Goal: Information Seeking & Learning: Learn about a topic

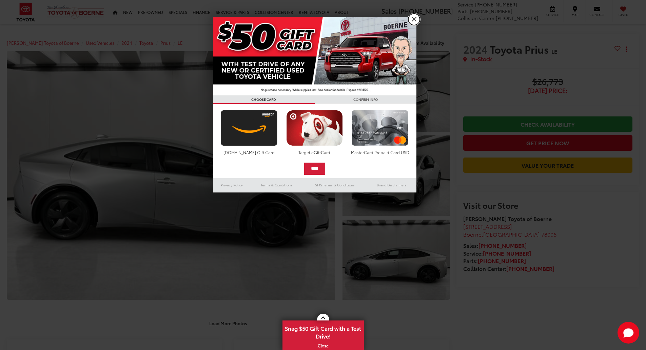
click at [411, 20] on link "X" at bounding box center [414, 20] width 12 height 12
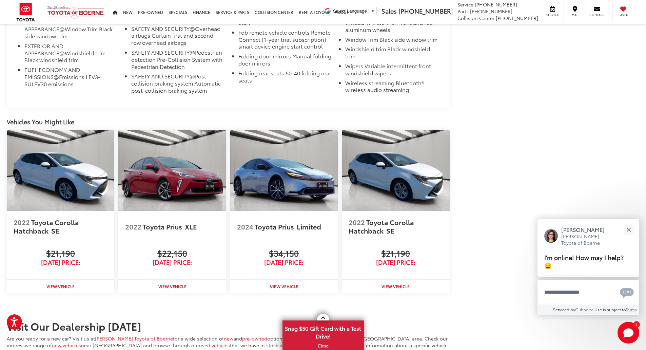
scroll to position [3220, 0]
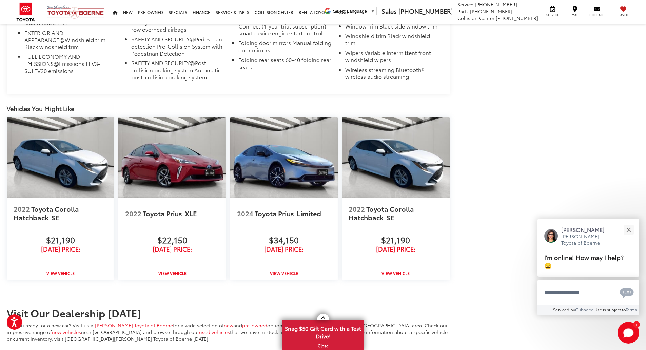
click at [171, 182] on img at bounding box center [171, 157] width 107 height 81
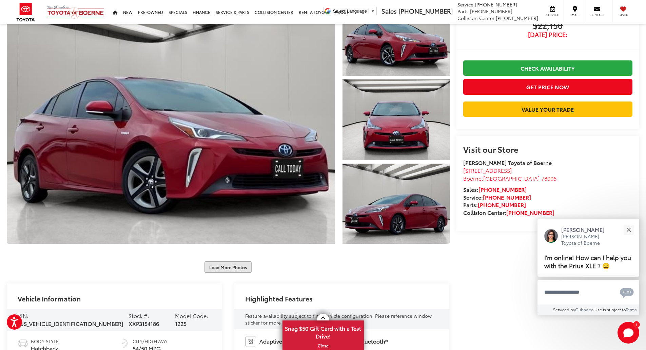
scroll to position [68, 0]
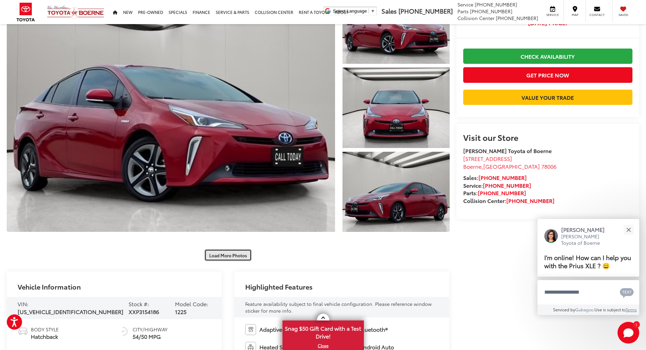
click at [237, 254] on button "Load More Photos" at bounding box center [227, 255] width 47 height 12
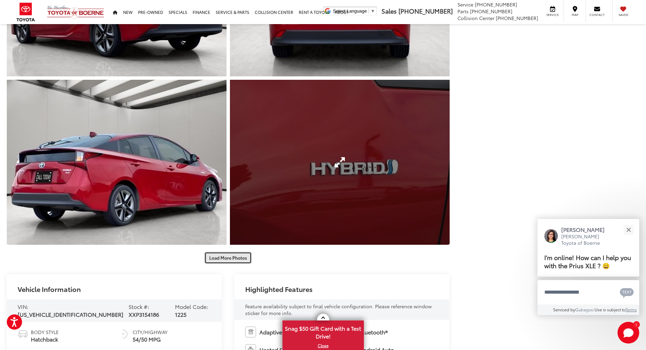
scroll to position [407, 0]
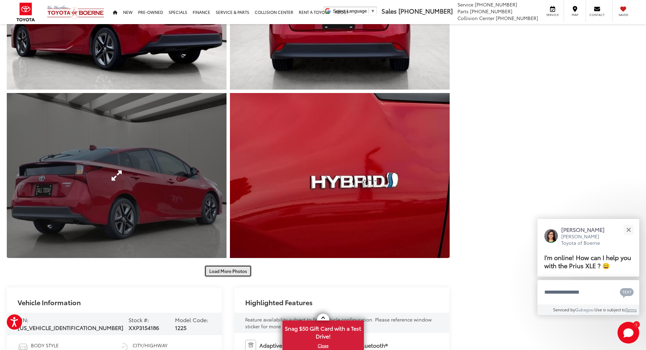
click at [0, 0] on div "Load More Photos" at bounding box center [0, 0] width 0 height 0
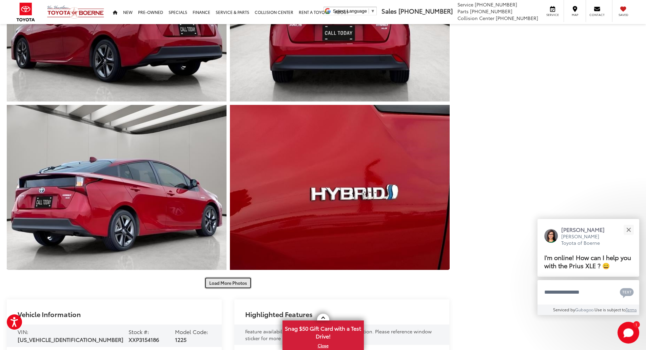
click at [220, 280] on button "Load More Photos" at bounding box center [227, 283] width 47 height 12
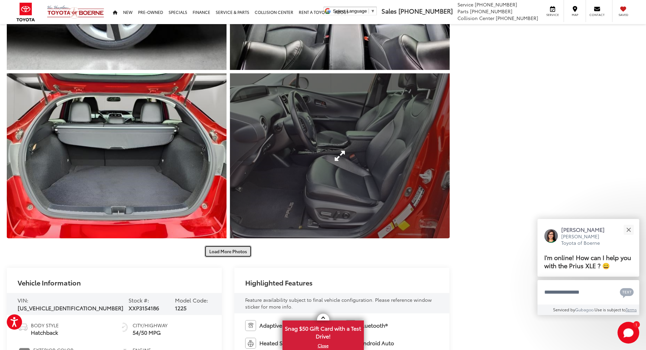
scroll to position [746, 0]
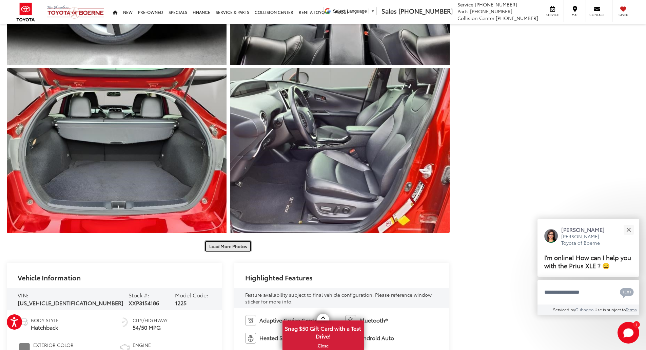
click at [232, 246] on button "Load More Photos" at bounding box center [227, 246] width 47 height 12
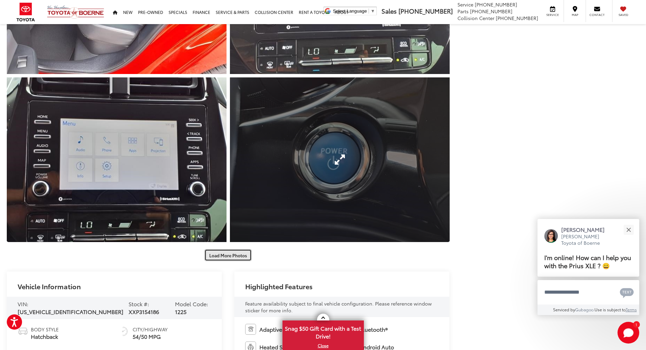
scroll to position [1085, 0]
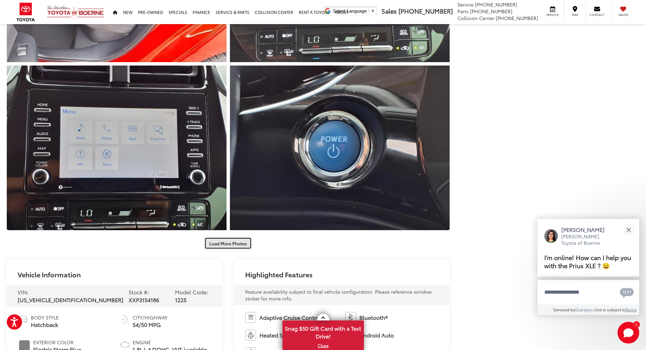
click at [237, 245] on button "Load More Photos" at bounding box center [227, 243] width 47 height 12
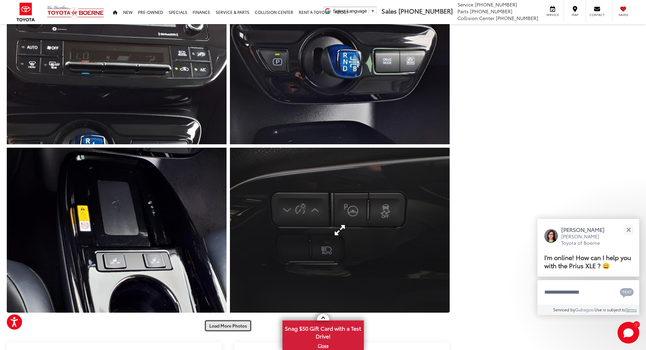
scroll to position [1356, 0]
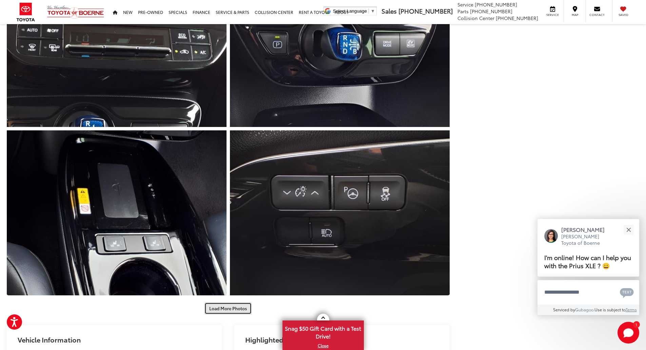
click at [231, 307] on button "Load More Photos" at bounding box center [227, 308] width 47 height 12
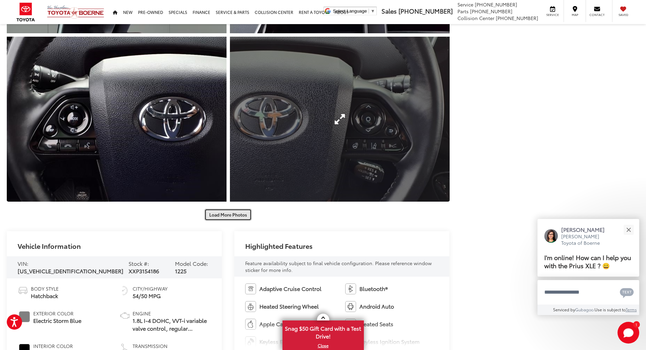
scroll to position [1797, 0]
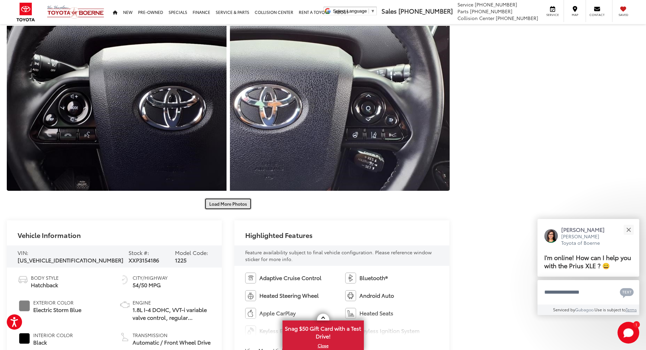
click at [229, 204] on button "Load More Photos" at bounding box center [227, 204] width 47 height 12
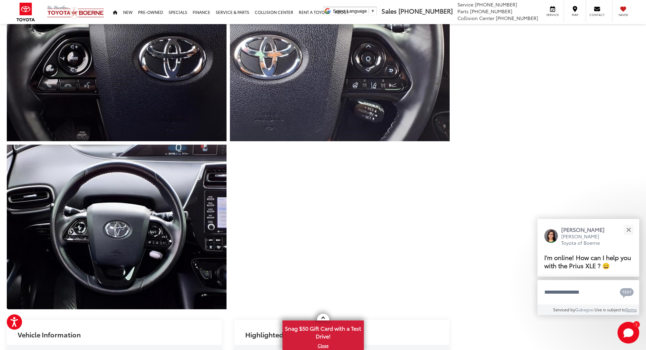
scroll to position [1864, 0]
